Goal: Task Accomplishment & Management: Complete application form

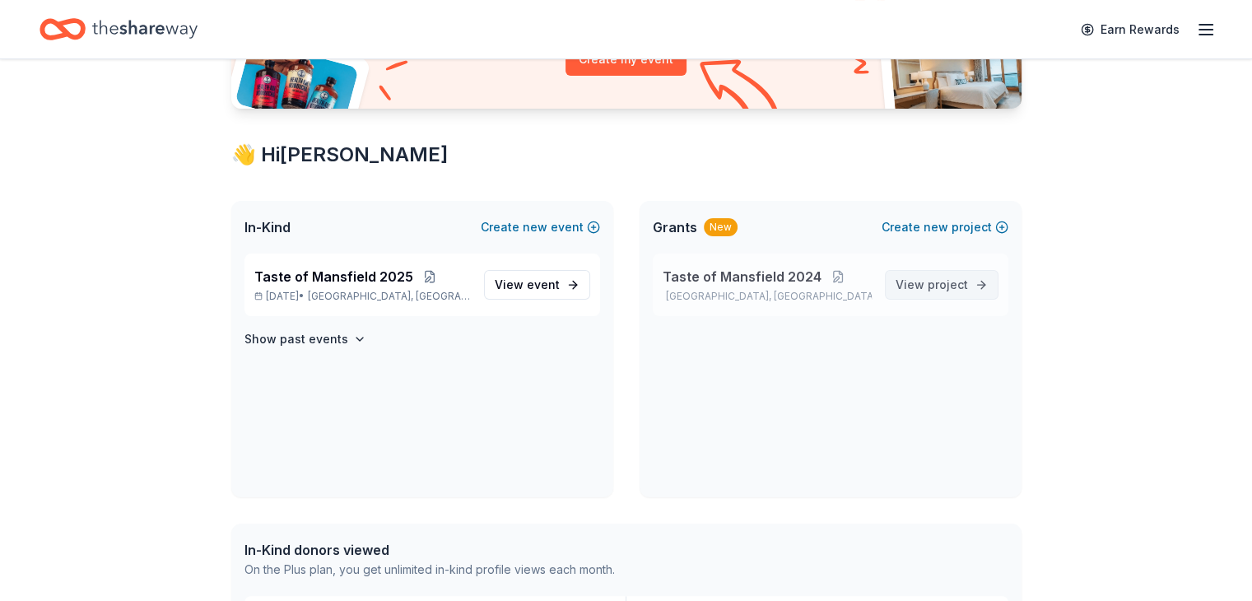
scroll to position [329, 0]
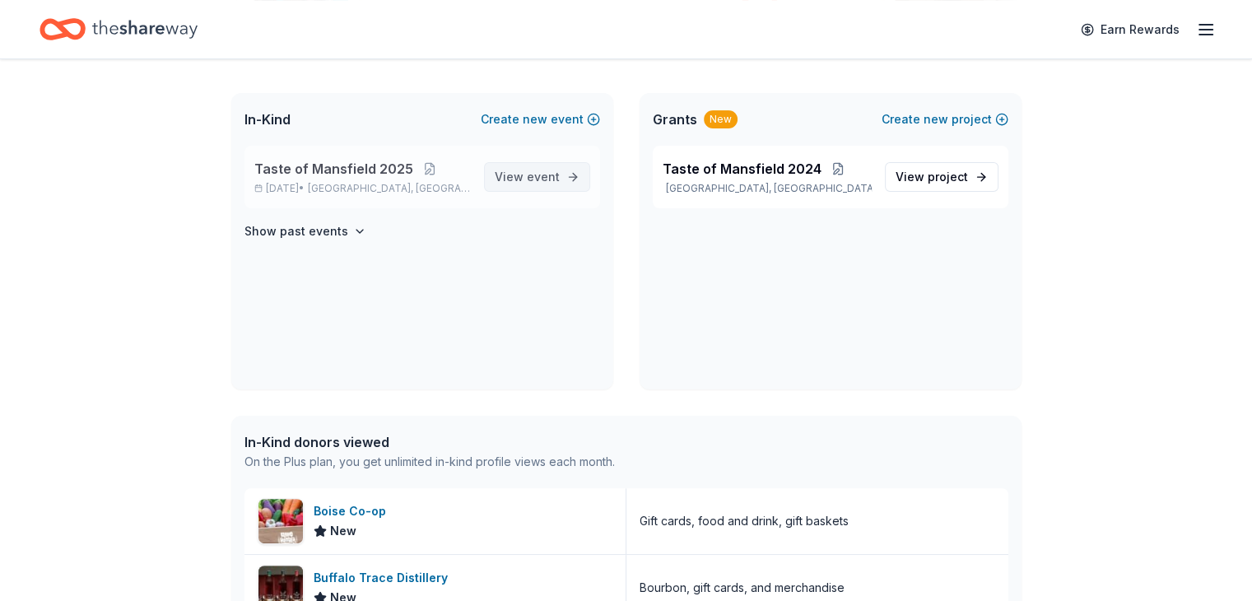
click at [545, 175] on span "event" at bounding box center [543, 177] width 33 height 14
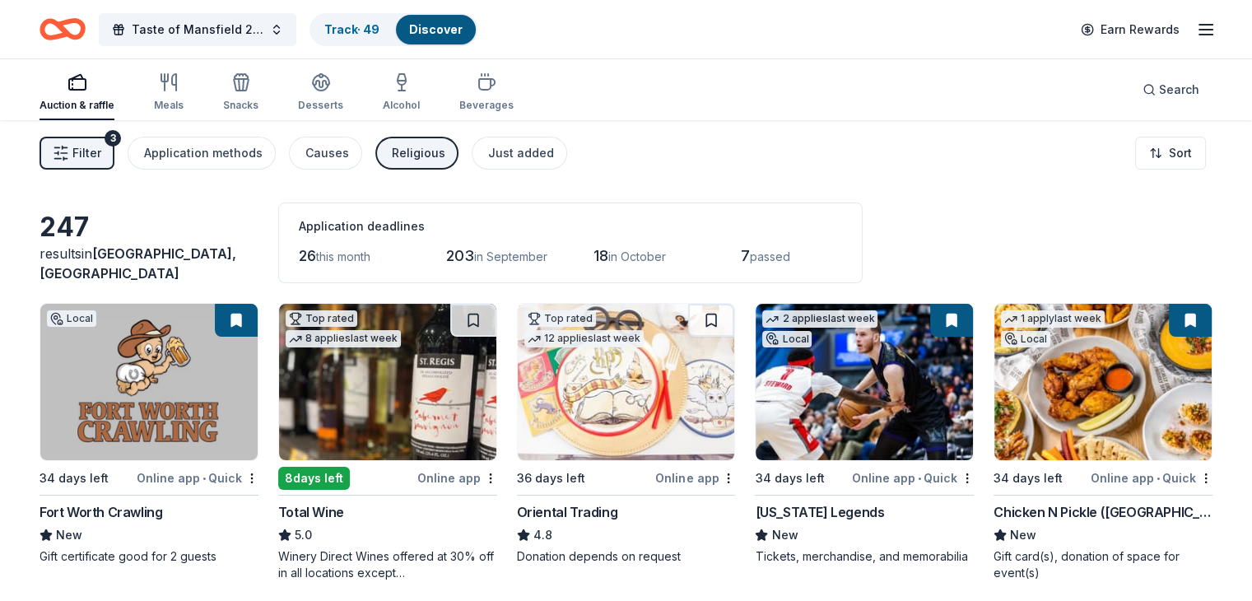
click at [463, 24] on link "Discover" at bounding box center [436, 29] width 54 height 14
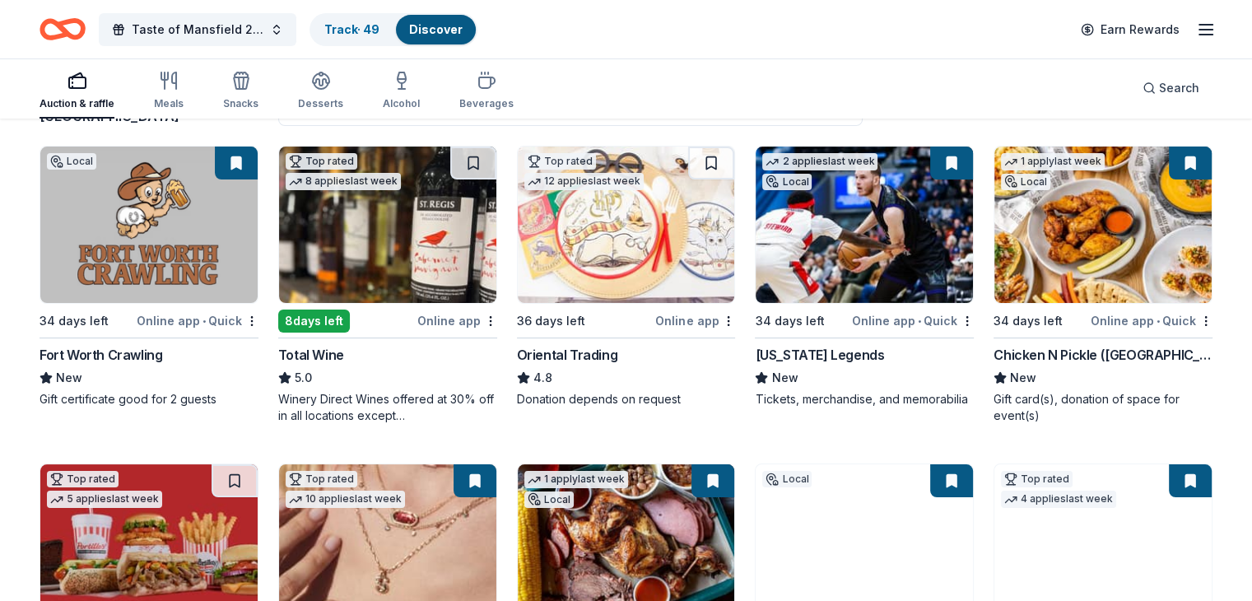
scroll to position [165, 0]
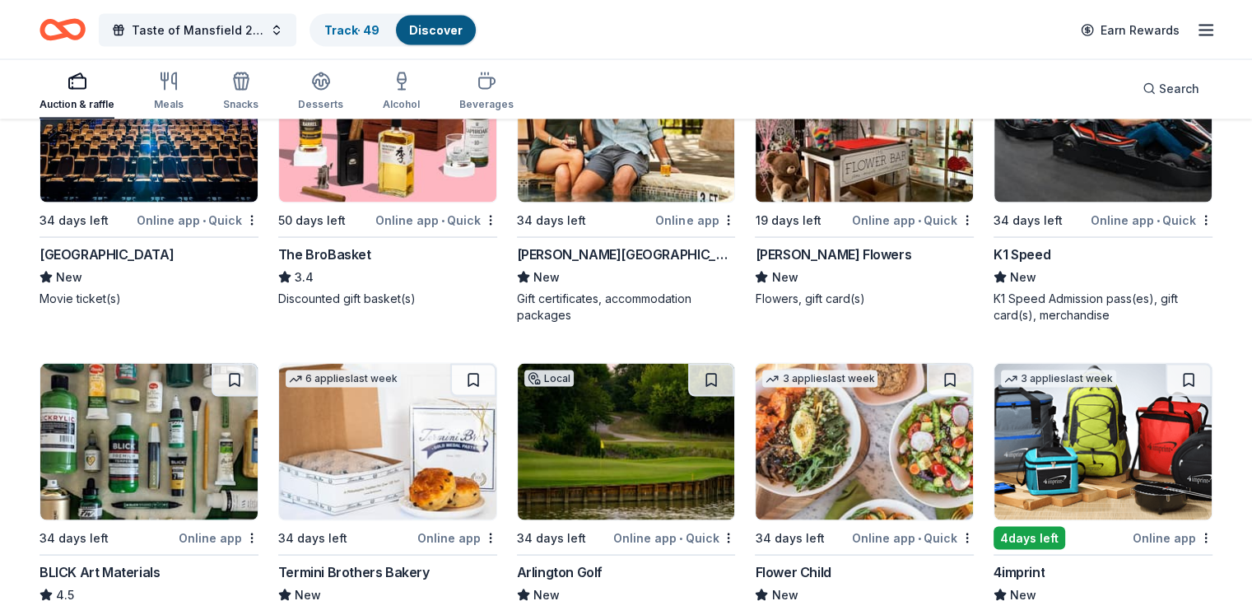
scroll to position [3118, 0]
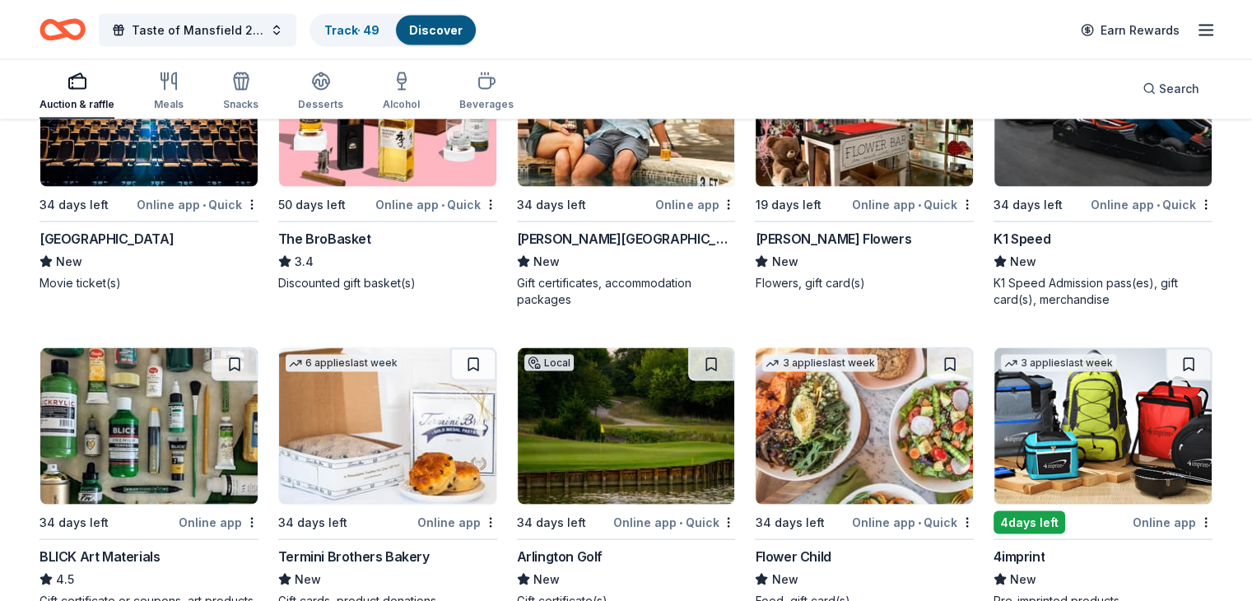
click at [1091, 198] on div "Online app • Quick" at bounding box center [1152, 203] width 122 height 21
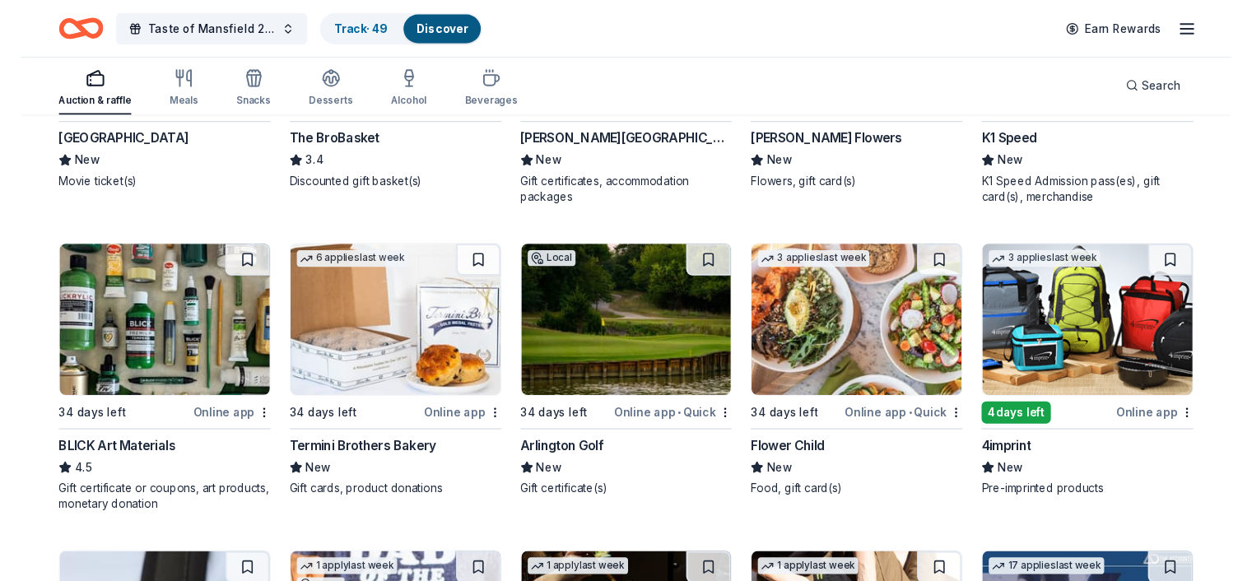
scroll to position [3283, 0]
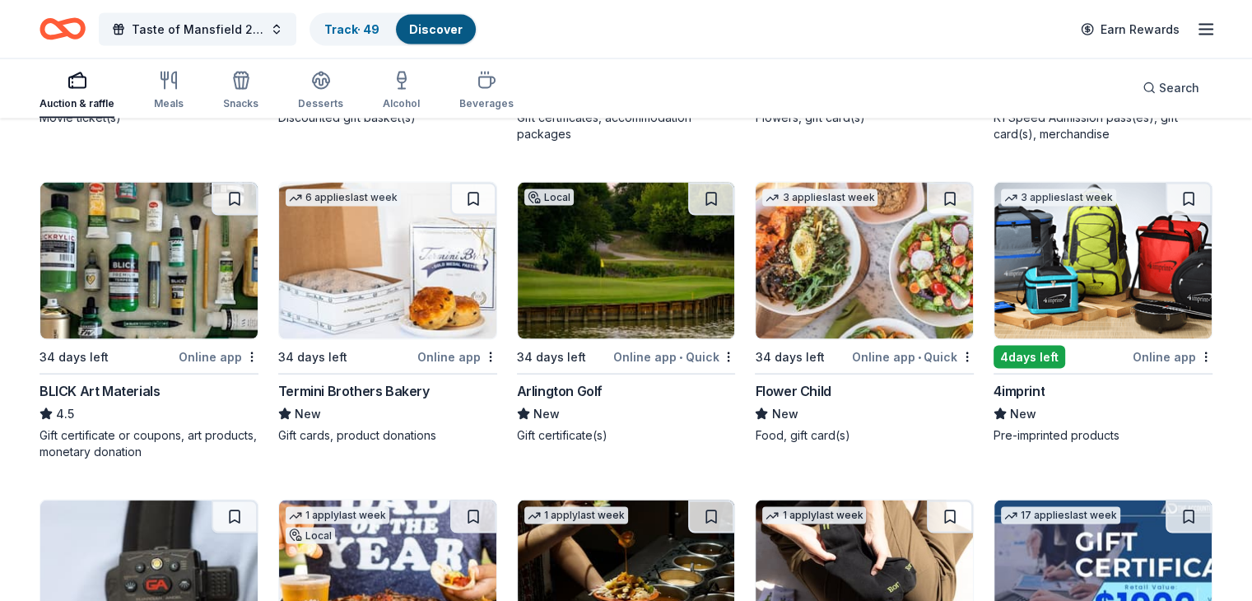
click at [695, 251] on img at bounding box center [626, 261] width 217 height 156
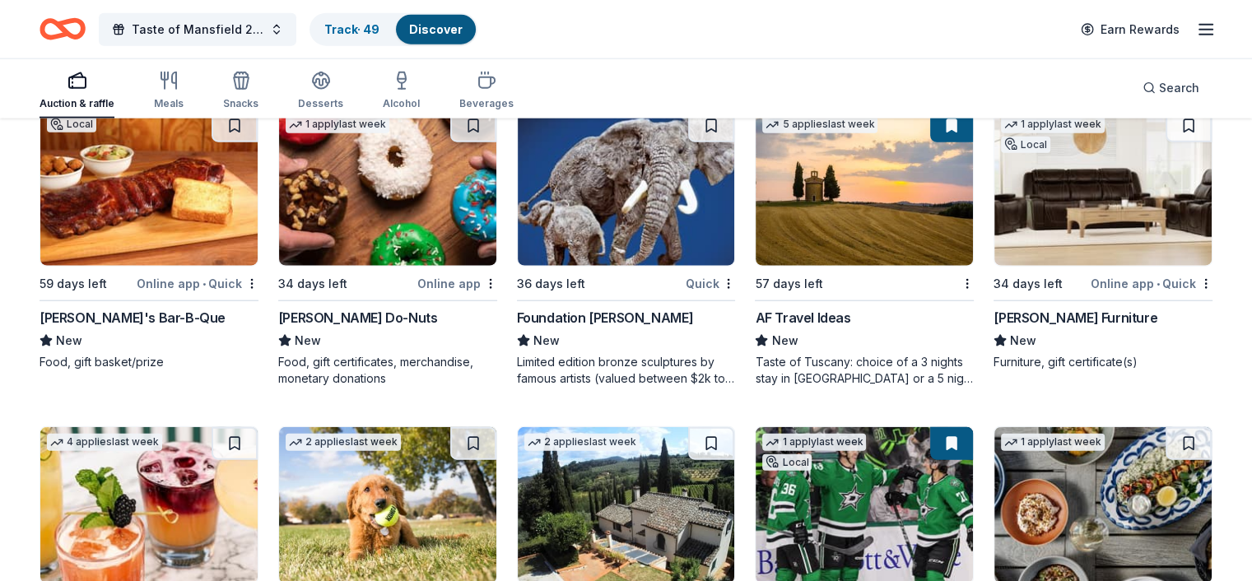
scroll to position [4021, 0]
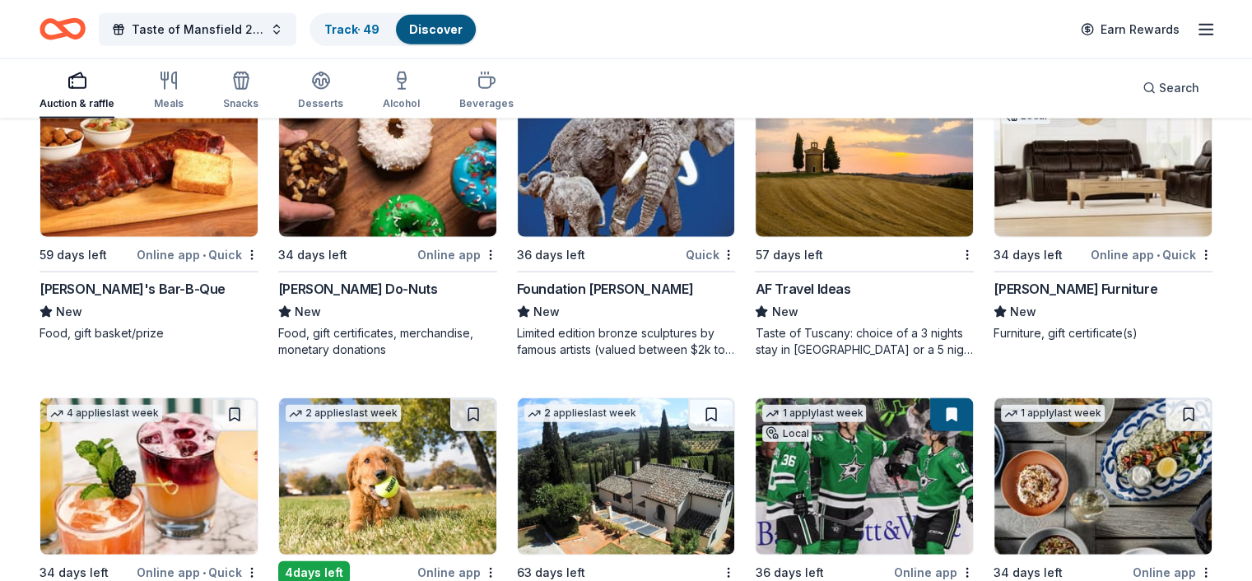
click at [603, 287] on div "Foundation Michelangelo" at bounding box center [605, 289] width 176 height 20
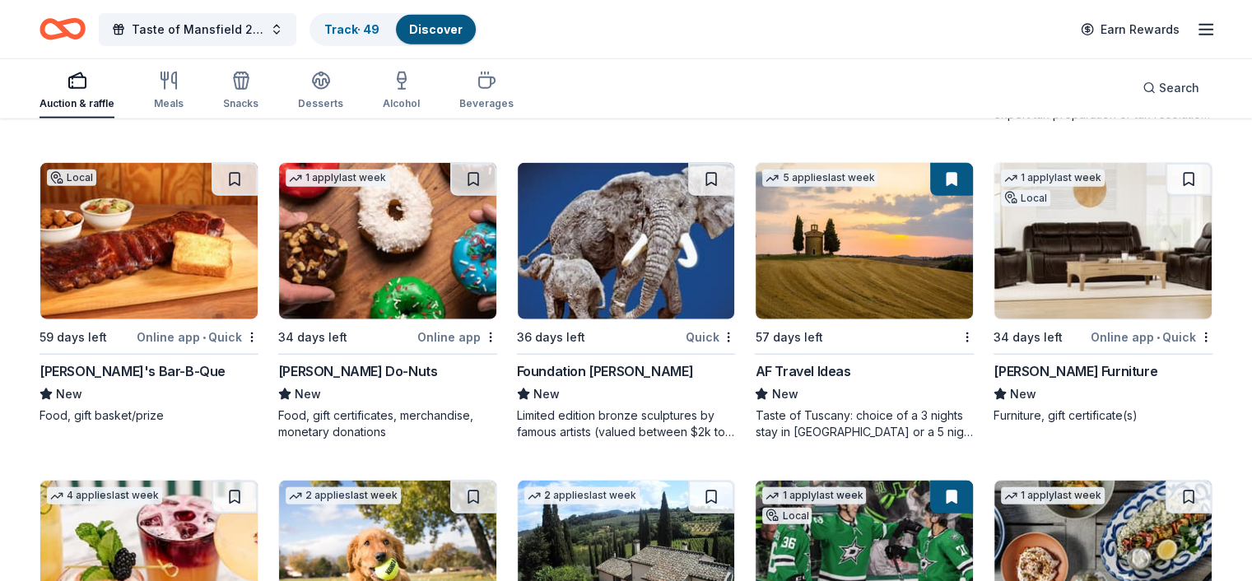
click at [853, 282] on img at bounding box center [864, 241] width 217 height 156
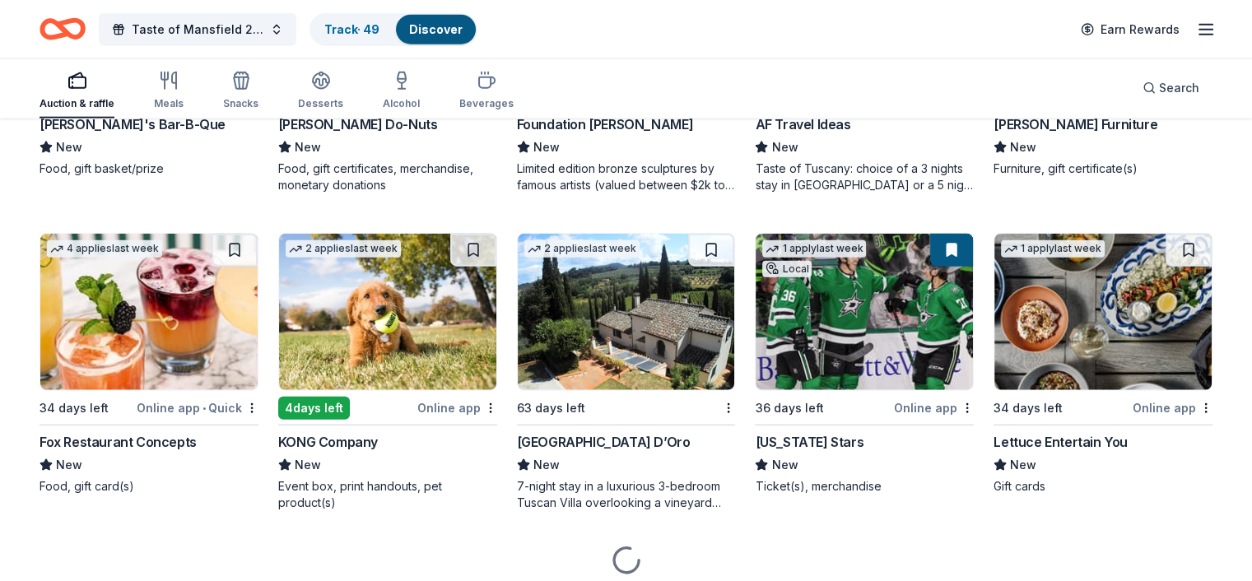
scroll to position [4244, 0]
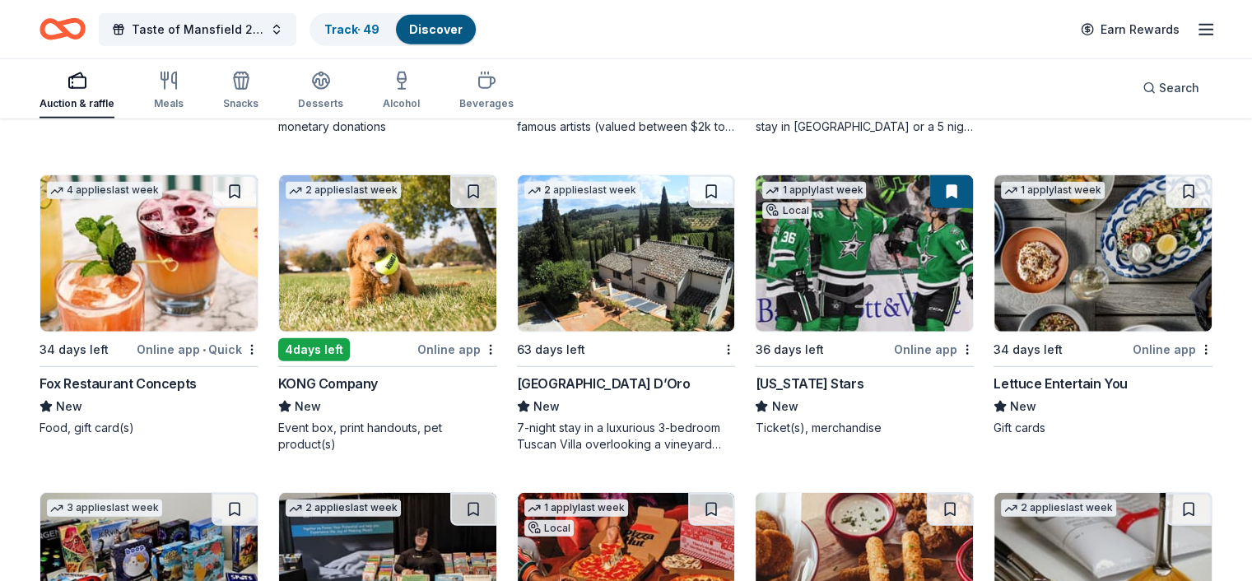
click at [427, 251] on img at bounding box center [387, 253] width 217 height 156
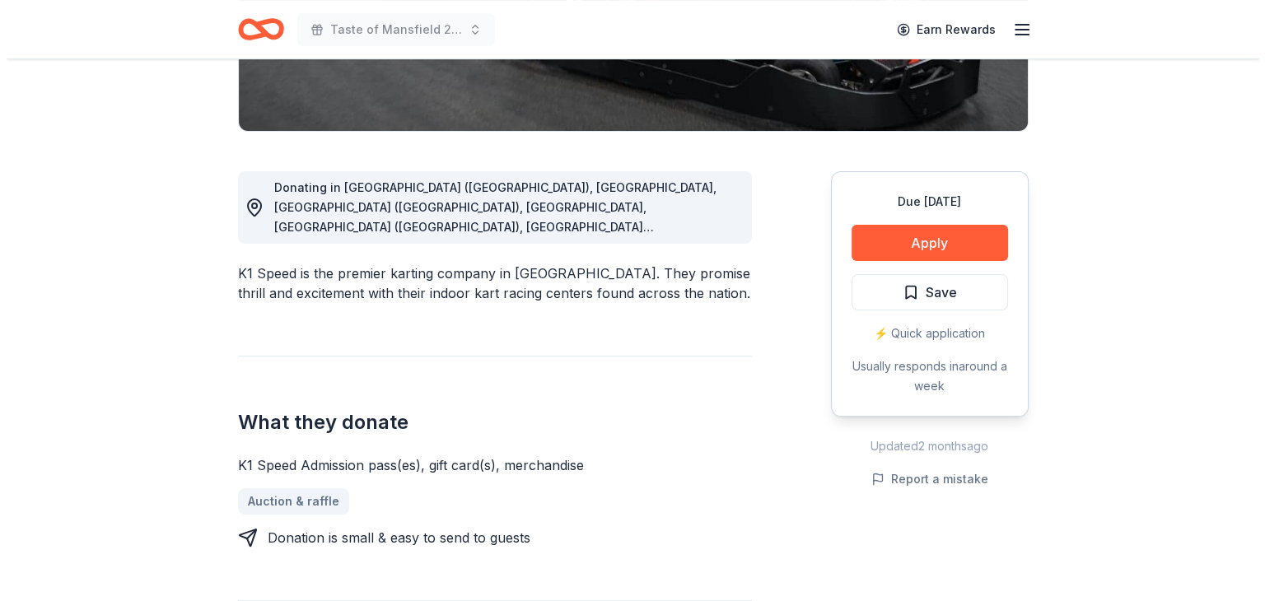
scroll to position [412, 0]
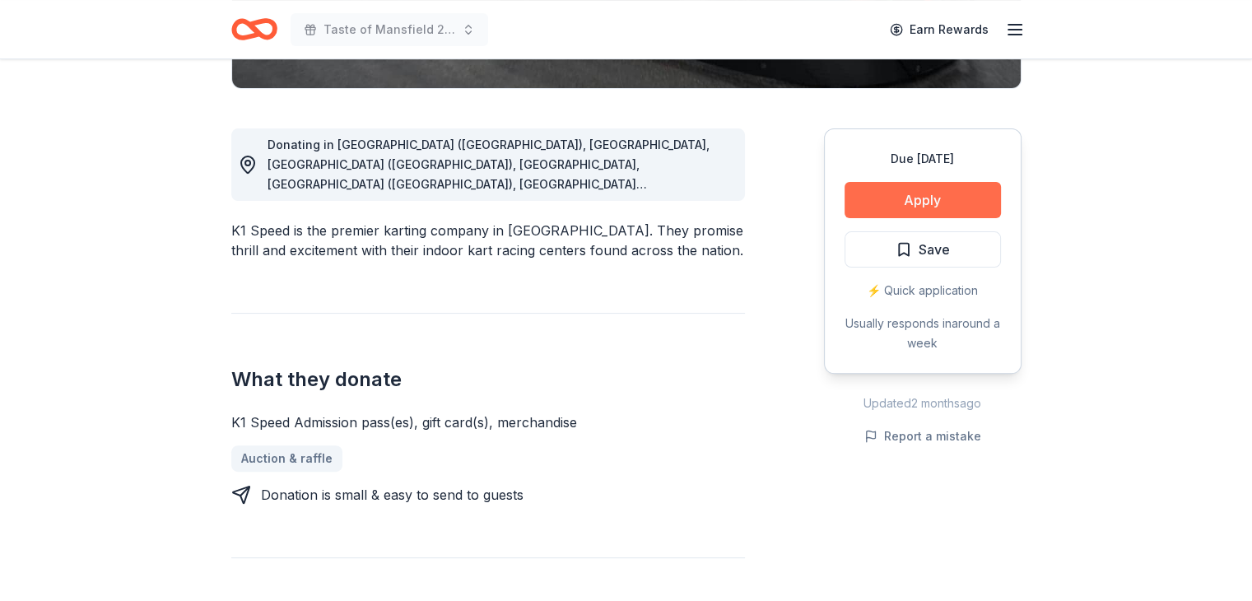
click at [912, 199] on button "Apply" at bounding box center [923, 200] width 156 height 36
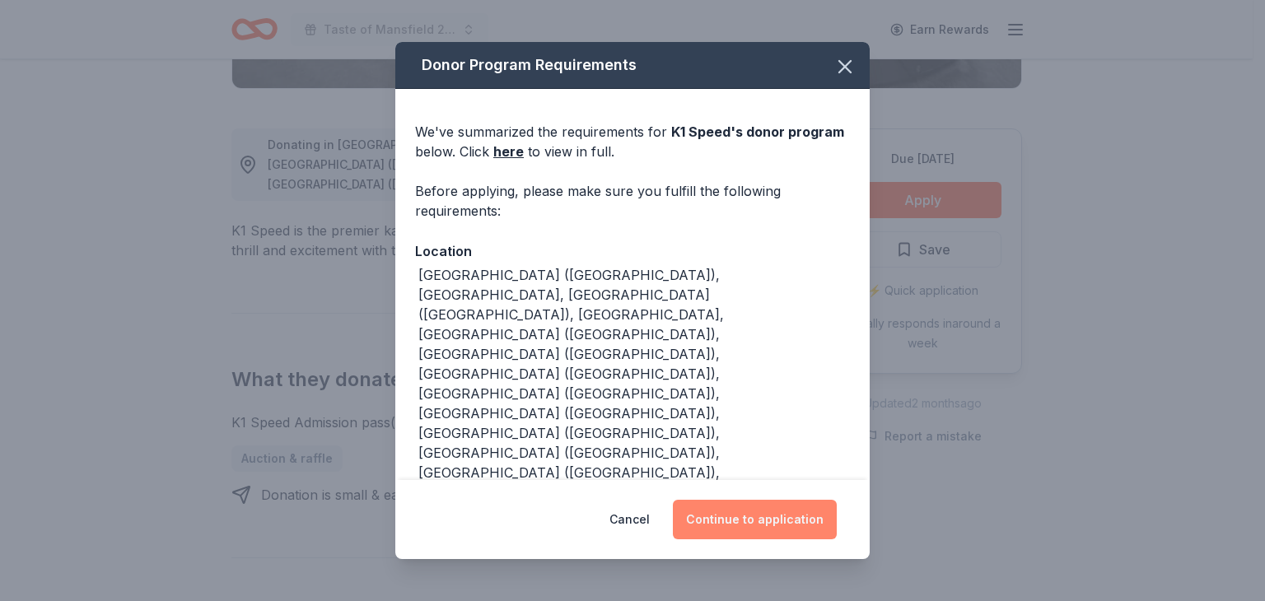
click at [761, 528] on button "Continue to application" at bounding box center [755, 520] width 164 height 40
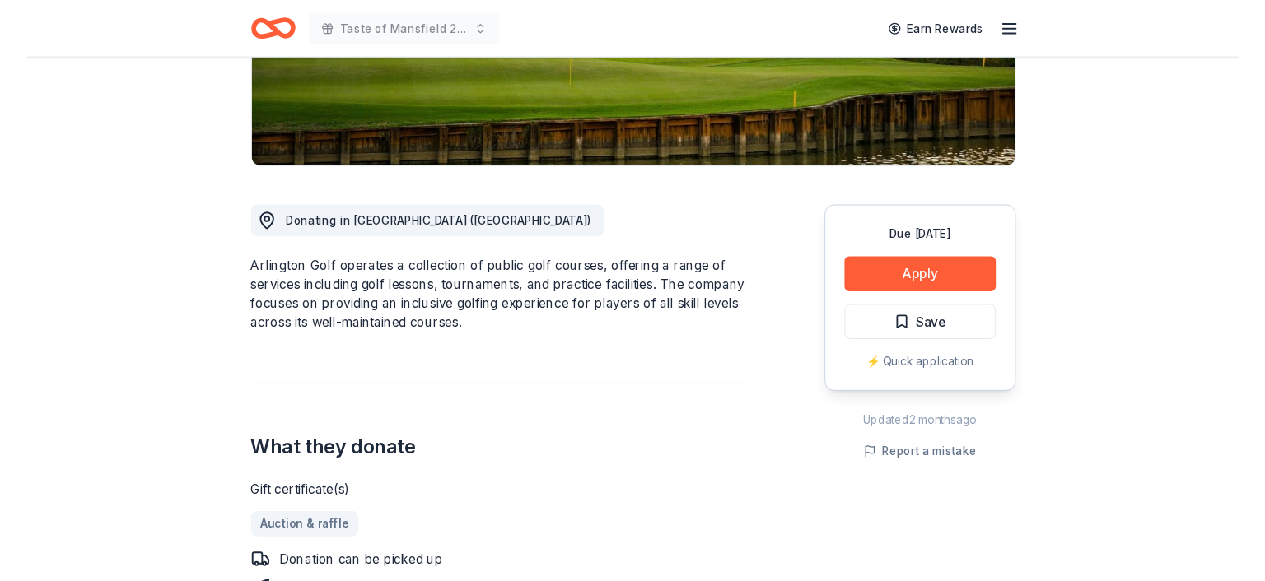
scroll to position [329, 0]
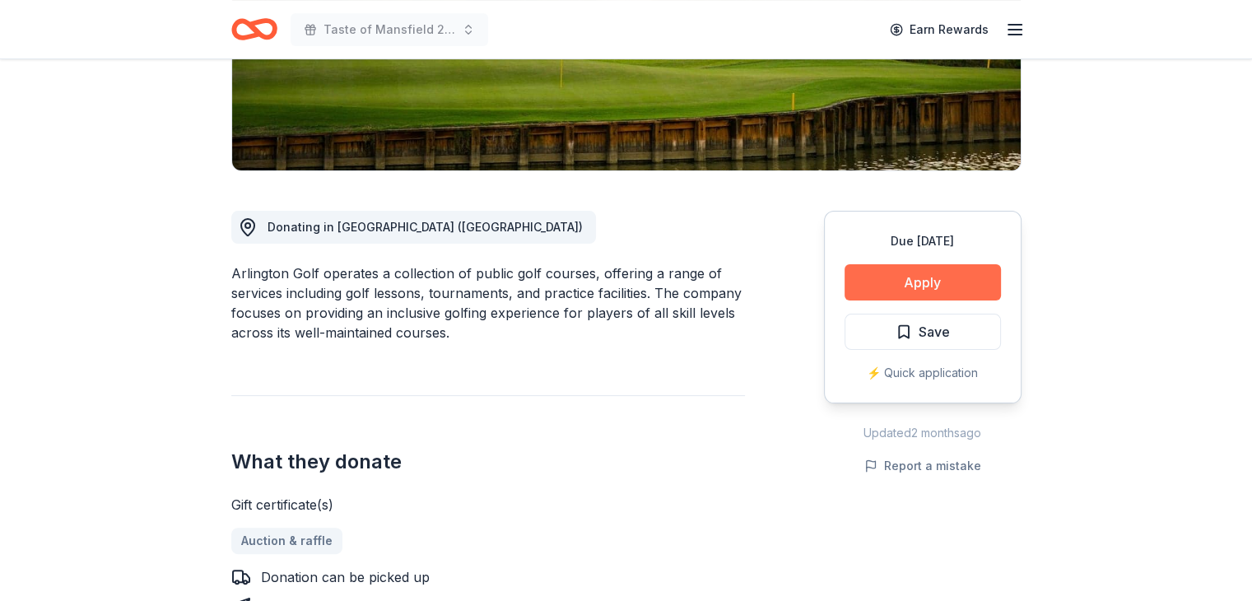
click at [926, 284] on button "Apply" at bounding box center [923, 282] width 156 height 36
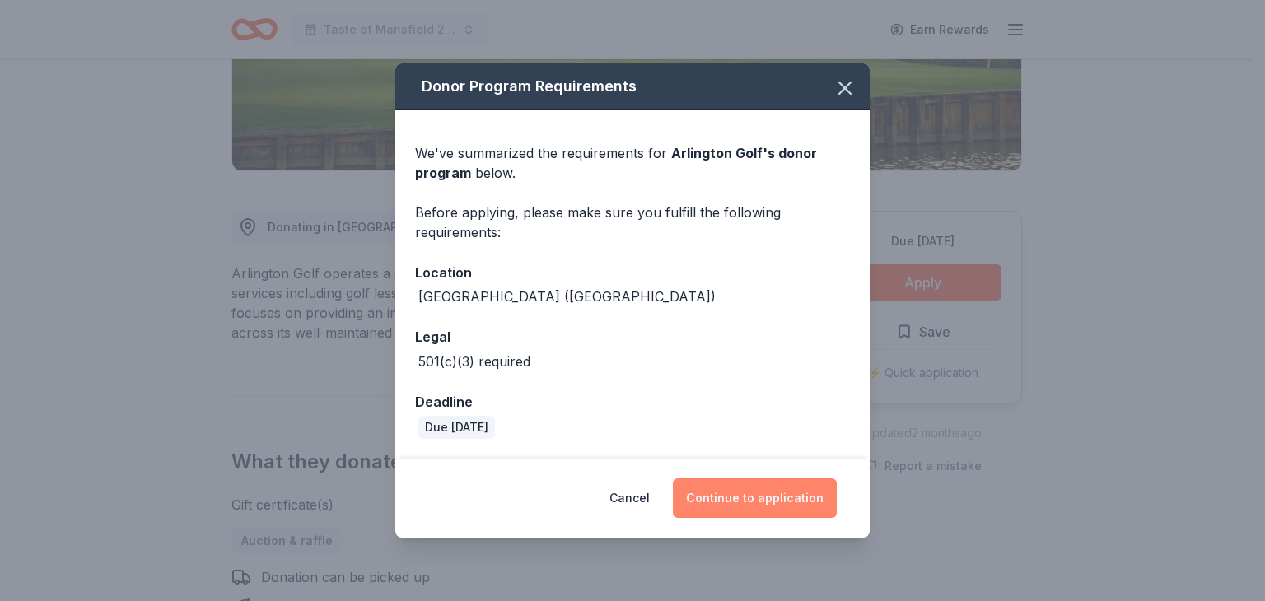
click at [767, 501] on button "Continue to application" at bounding box center [755, 498] width 164 height 40
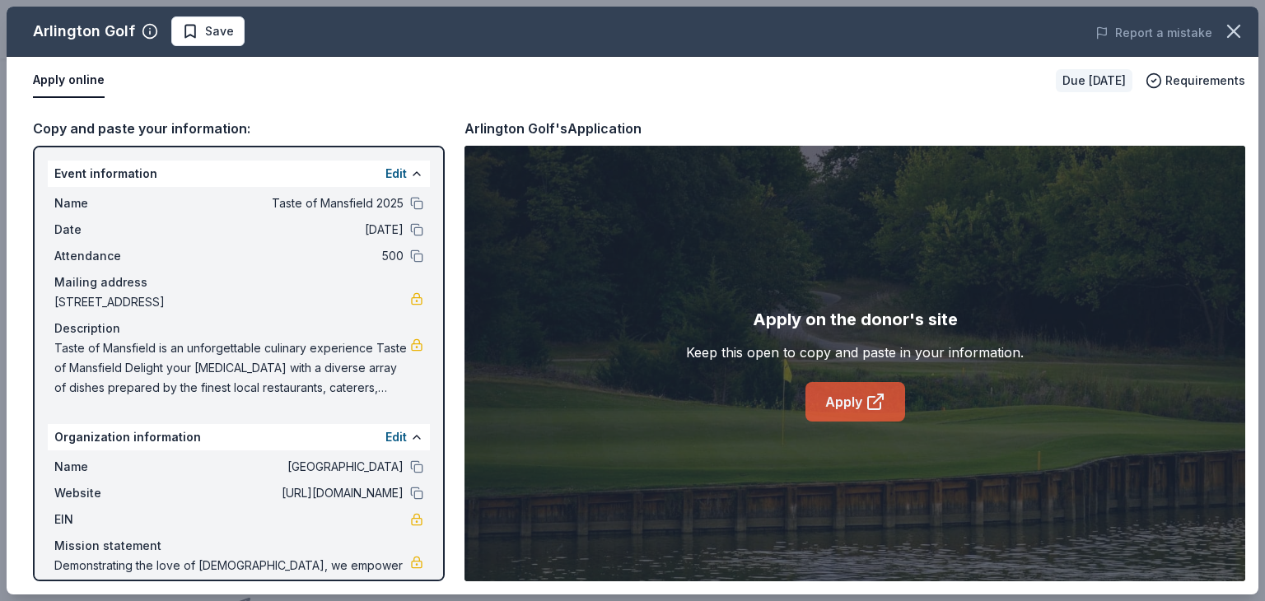
click at [835, 409] on link "Apply" at bounding box center [855, 402] width 100 height 40
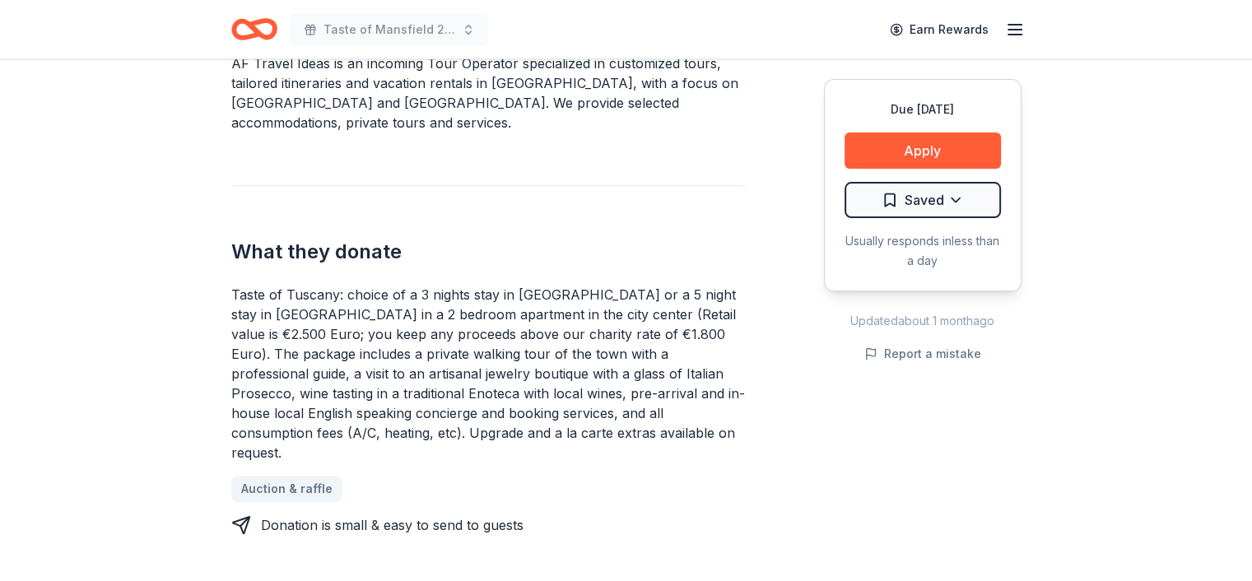
scroll to position [576, 0]
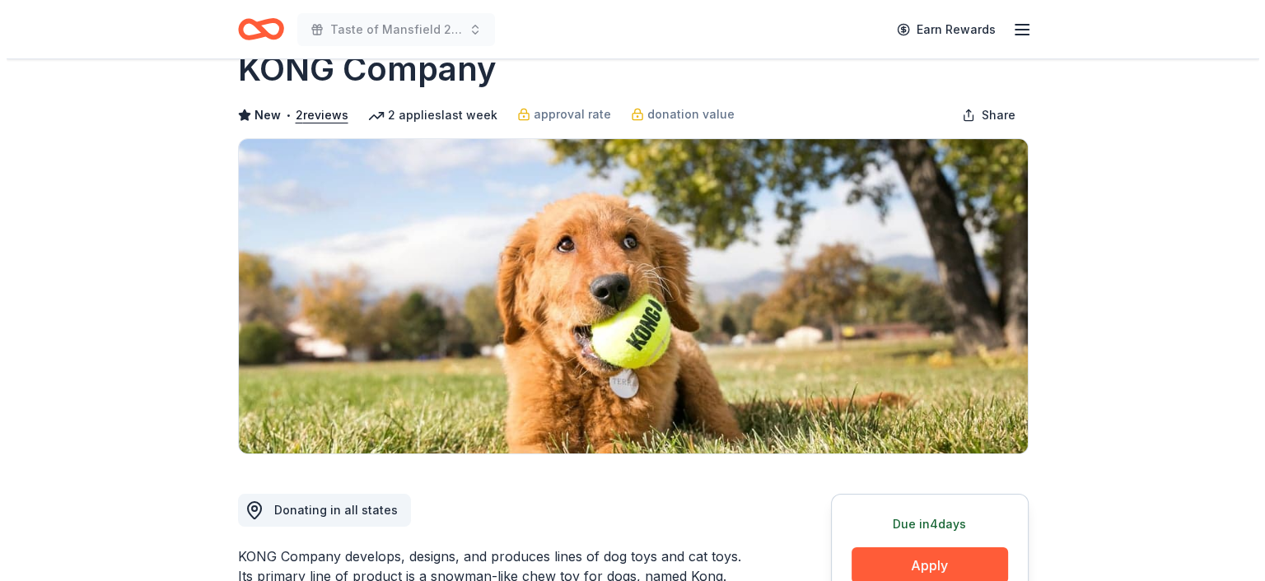
scroll to position [165, 0]
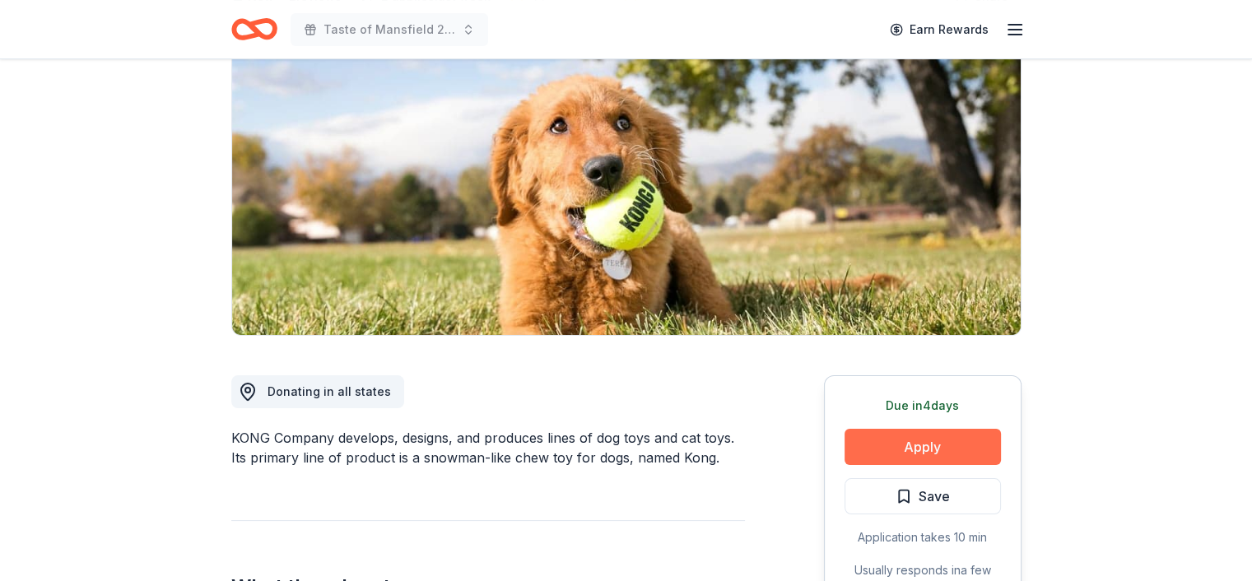
click at [883, 450] on button "Apply" at bounding box center [923, 447] width 156 height 36
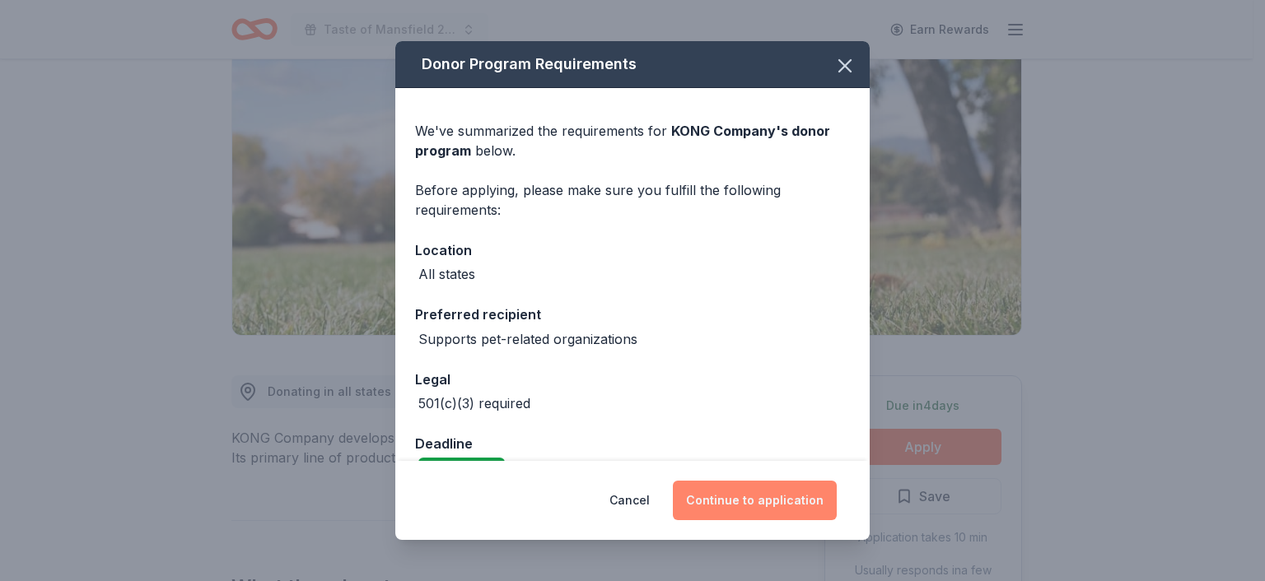
click at [721, 497] on button "Continue to application" at bounding box center [755, 501] width 164 height 40
